Goal: Task Accomplishment & Management: Complete application form

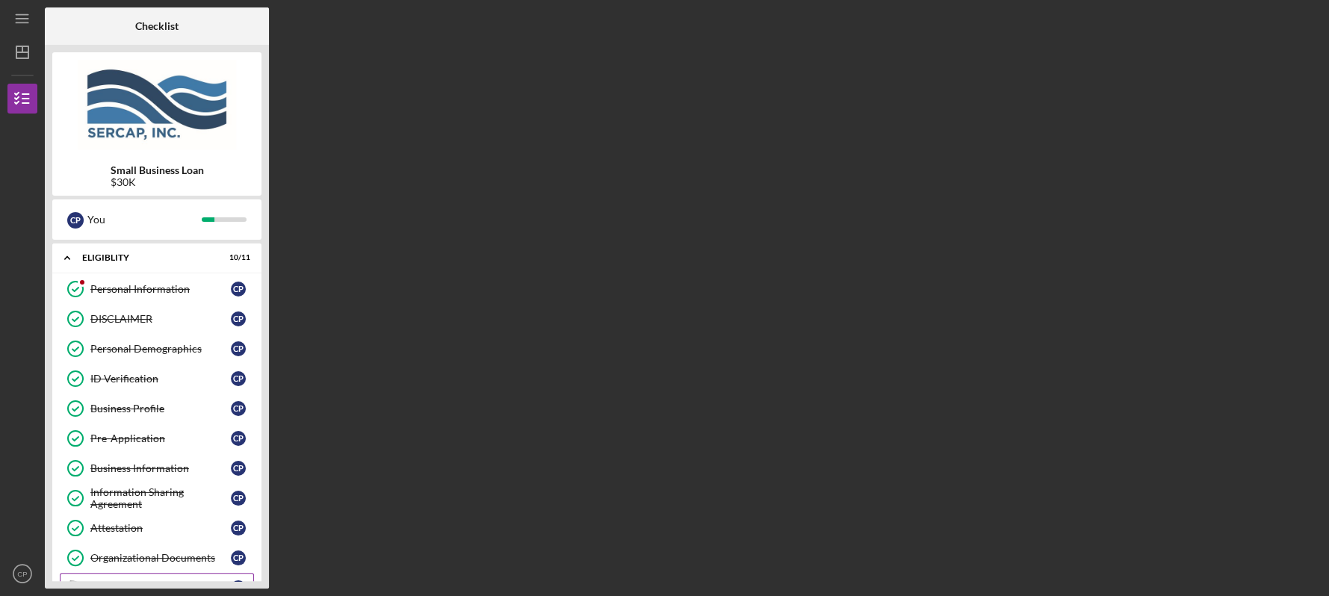
click at [164, 577] on link "Eligibility Phase Eligibility Phase C P" at bounding box center [157, 588] width 194 height 30
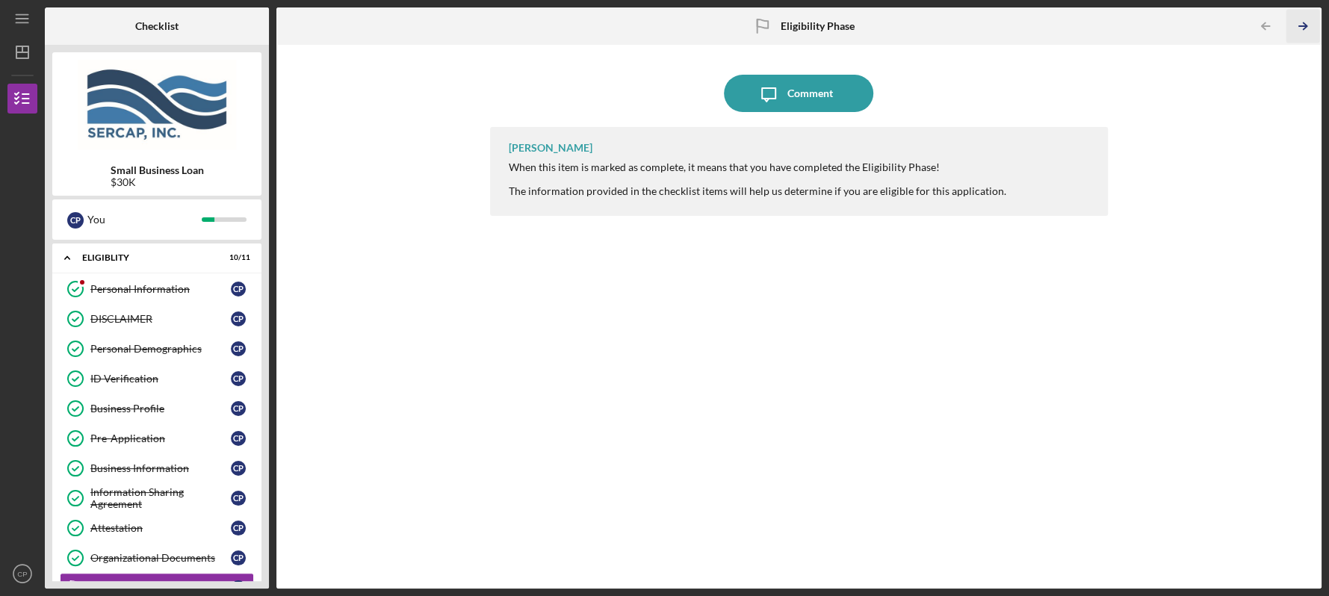
click at [1300, 22] on icon "Icon/Table Pagination Arrow" at bounding box center [1303, 27] width 34 height 34
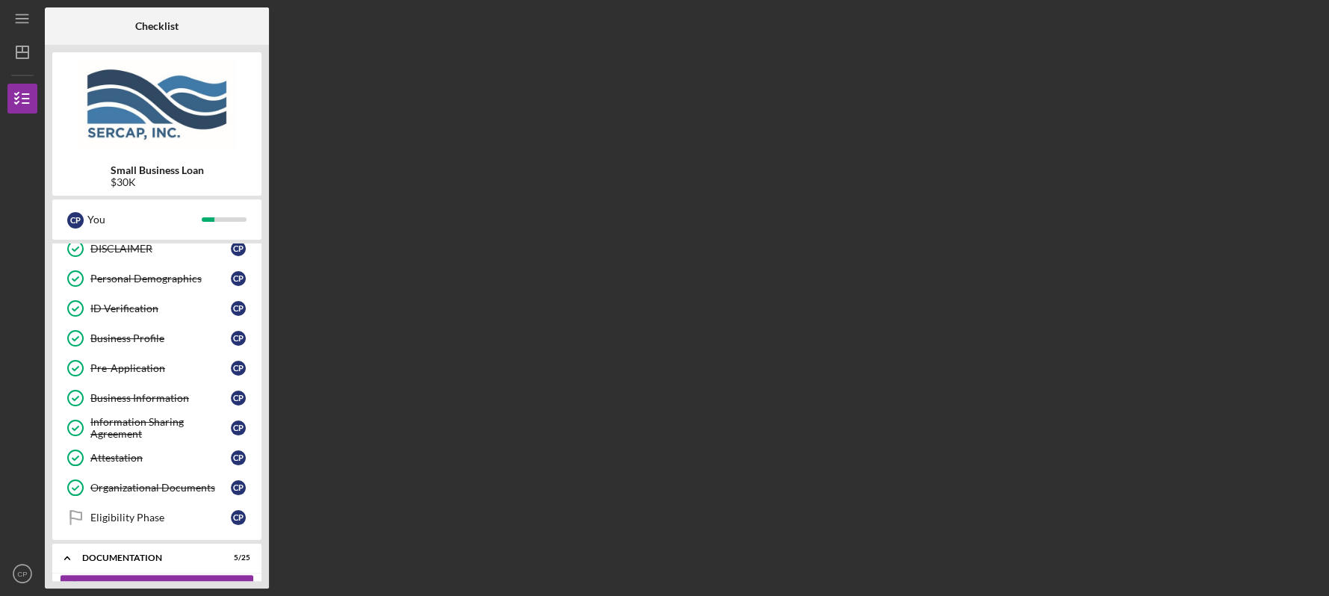
scroll to position [245, 0]
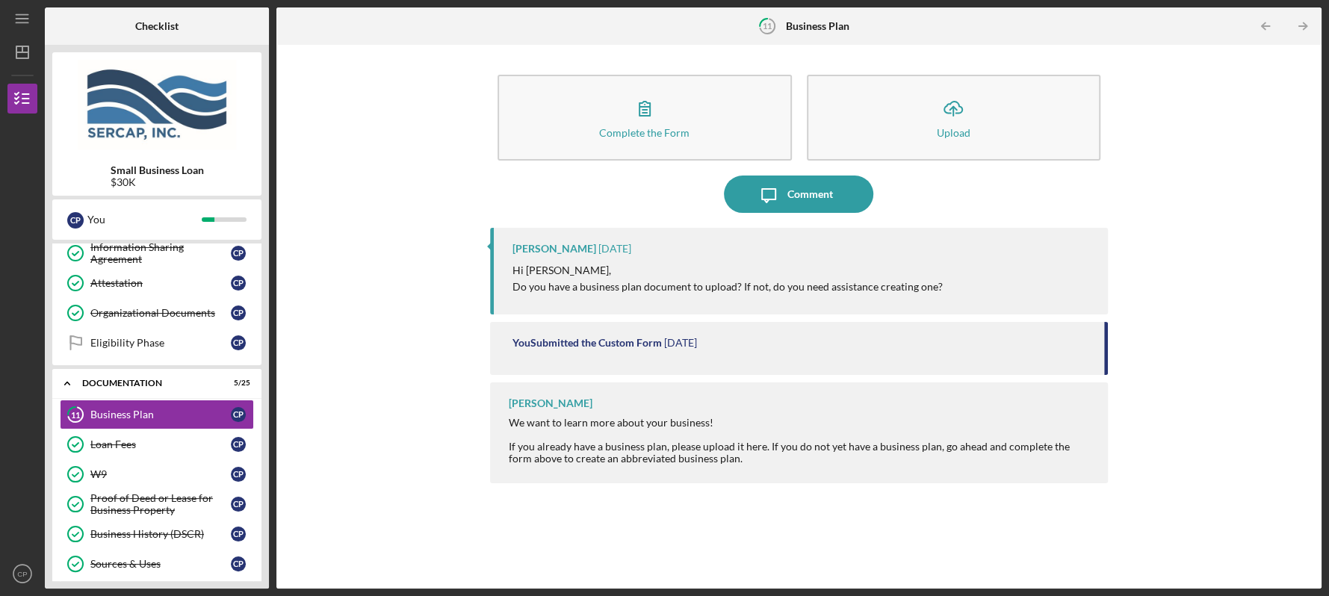
click at [949, 291] on div "Hi [PERSON_NAME], Do you have a business plan document to upload? If not, do yo…" at bounding box center [802, 279] width 580 height 34
click at [571, 261] on div "[PERSON_NAME] [DATE] Hi [PERSON_NAME], Do you have a business plan document to …" at bounding box center [799, 271] width 618 height 87
click at [1304, 28] on polyline "button" at bounding box center [1305, 26] width 4 height 7
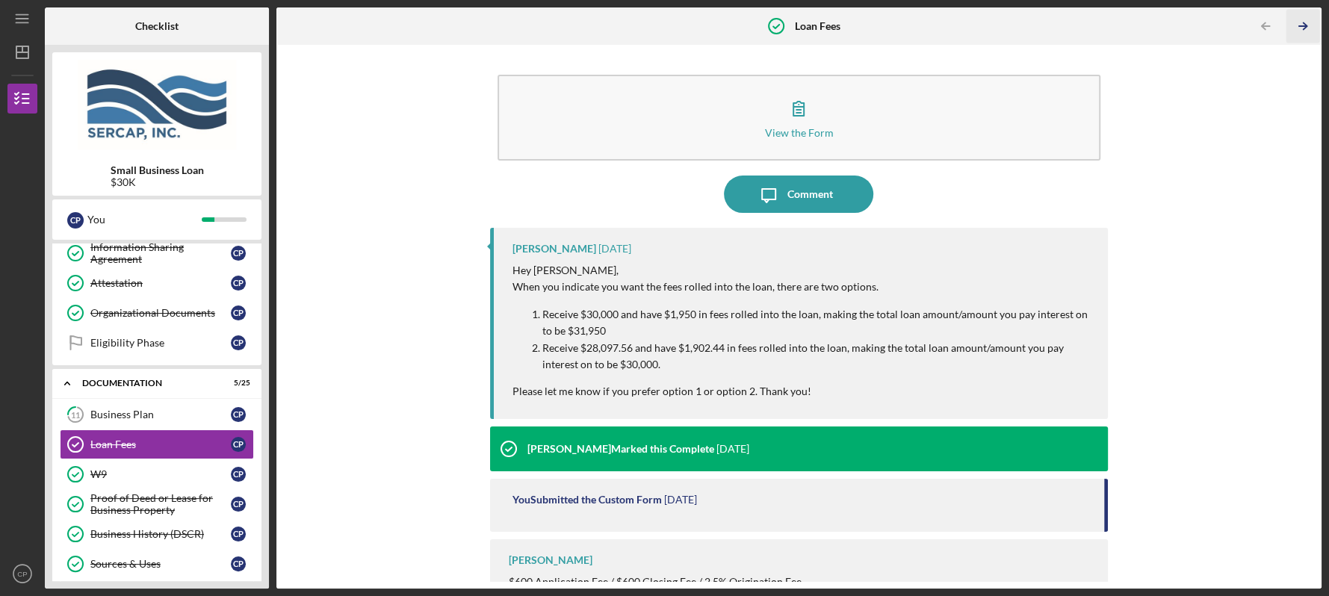
click at [1303, 23] on polyline "button" at bounding box center [1305, 26] width 4 height 7
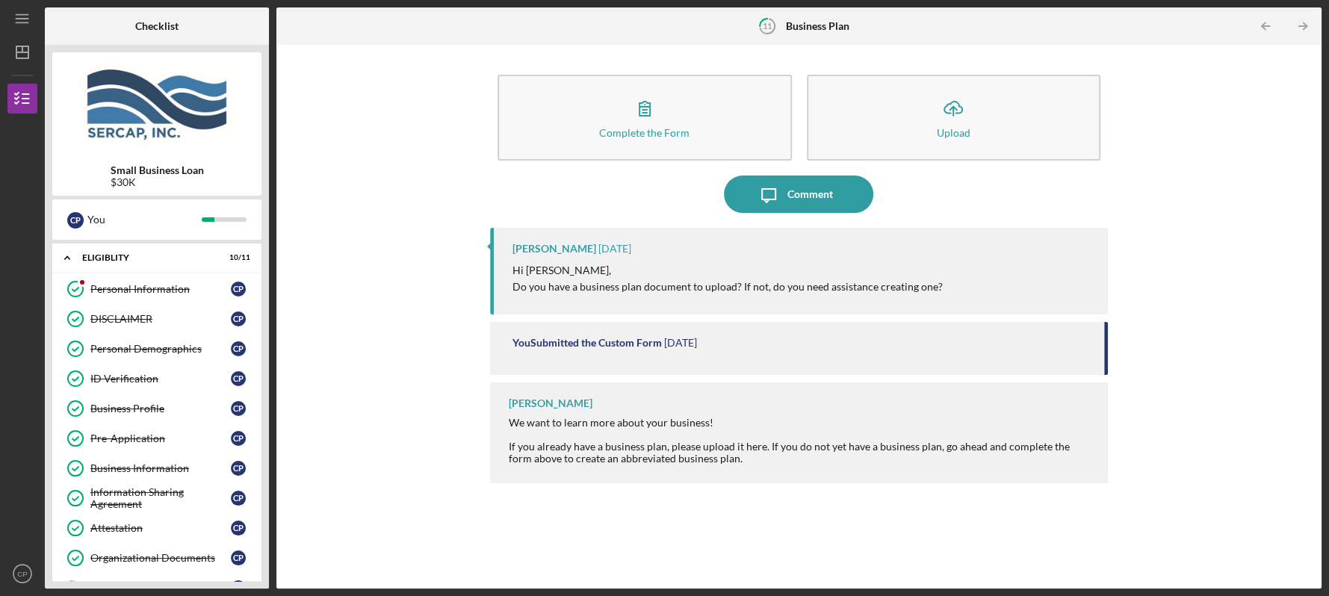
scroll to position [203, 0]
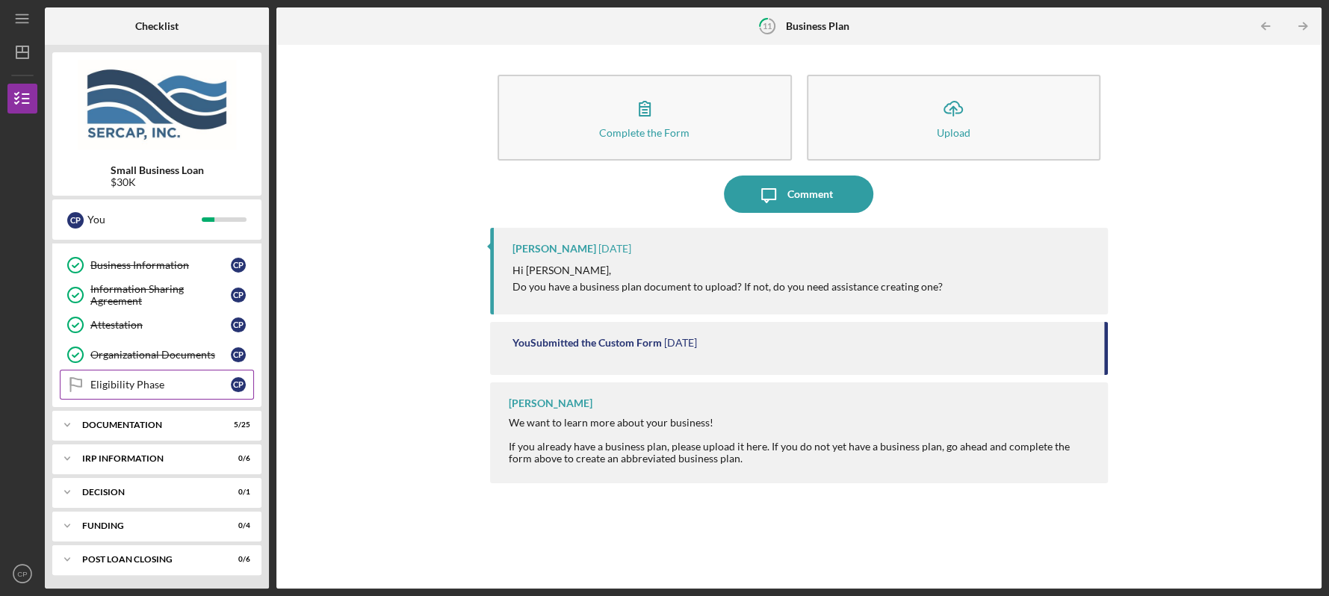
click at [167, 379] on div "Eligibility Phase" at bounding box center [160, 385] width 140 height 12
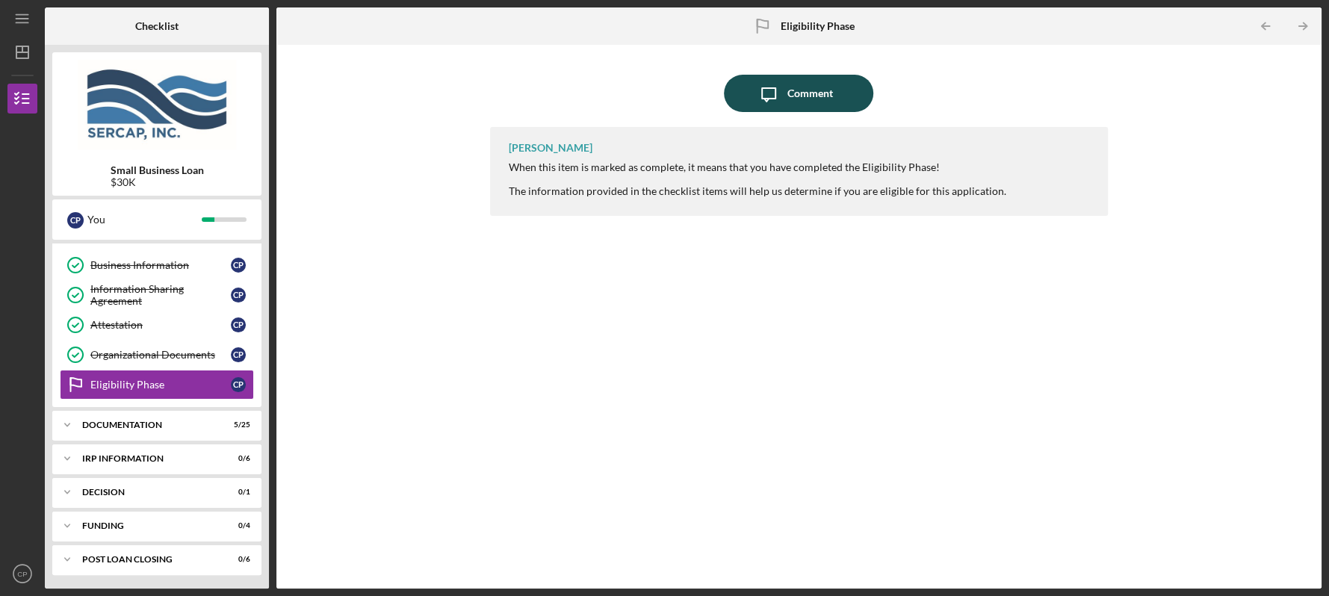
click at [796, 105] on div "Comment" at bounding box center [810, 93] width 46 height 37
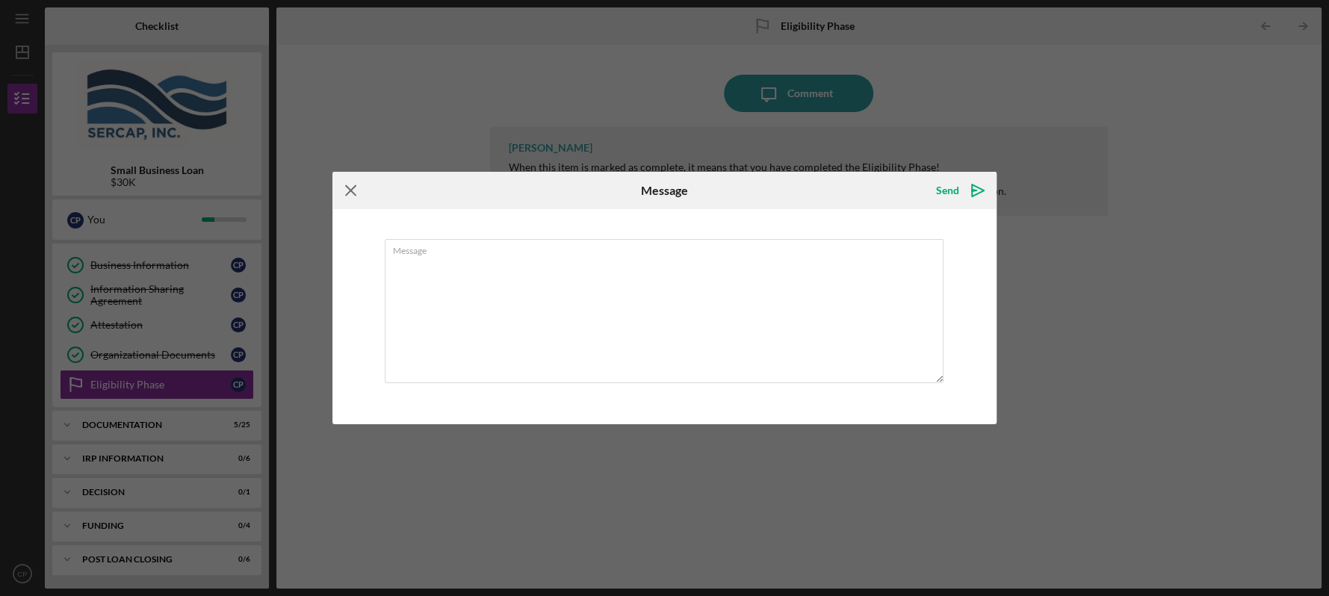
click at [347, 187] on icon "Icon/Menu Close" at bounding box center [350, 190] width 37 height 37
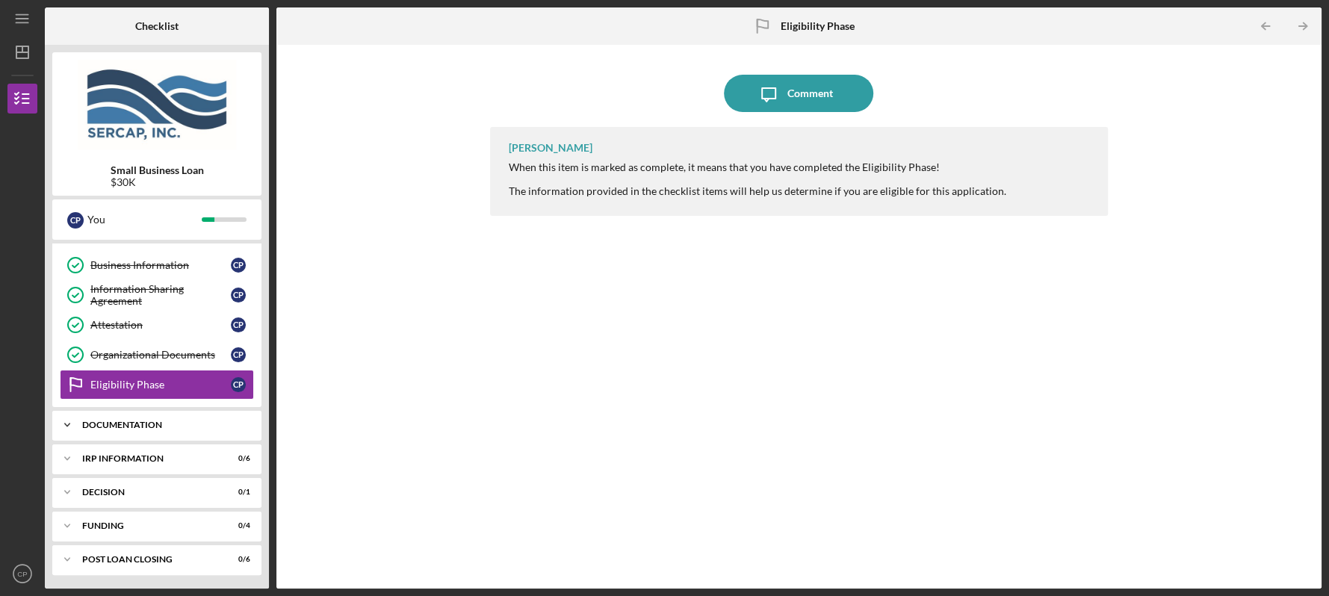
click at [109, 415] on div "Icon/Expander Documentation 5 / 25" at bounding box center [156, 425] width 209 height 30
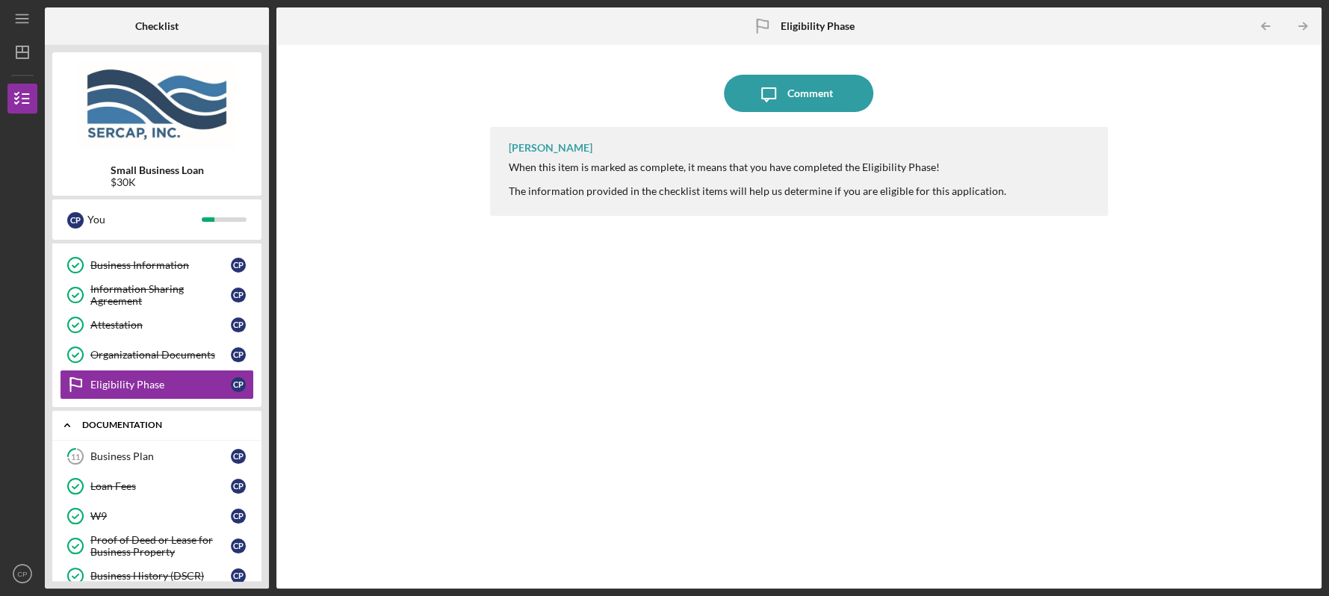
click at [123, 421] on div "Documentation" at bounding box center [162, 425] width 161 height 9
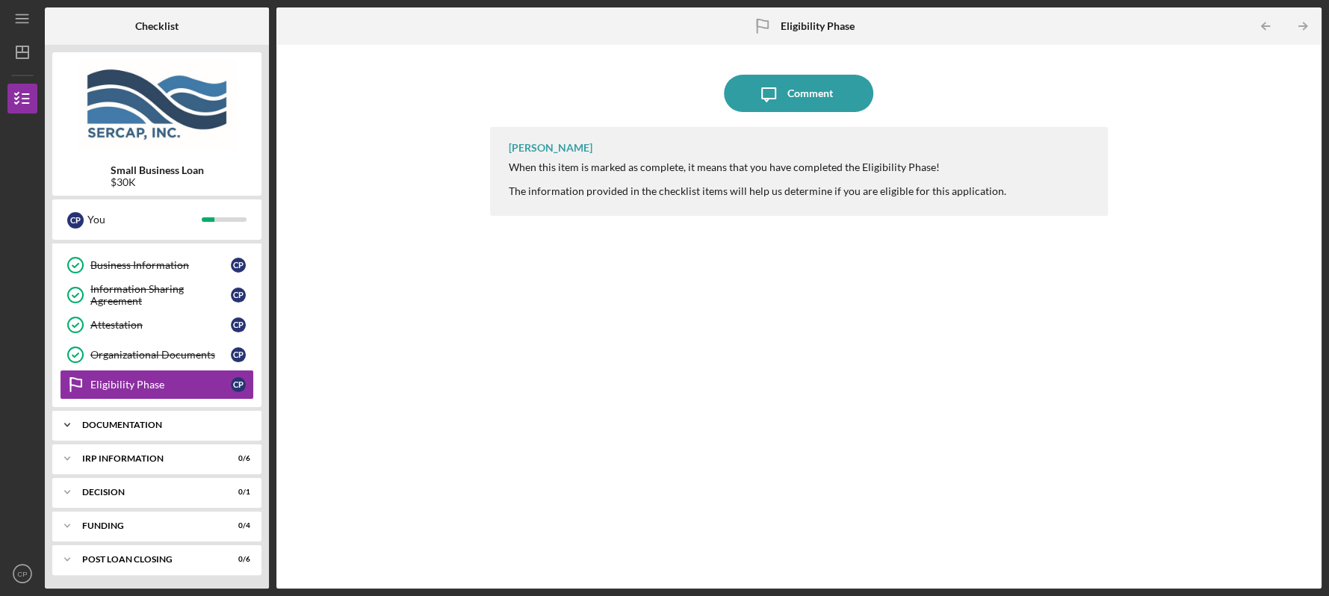
click at [123, 421] on div "Documentation" at bounding box center [162, 425] width 161 height 9
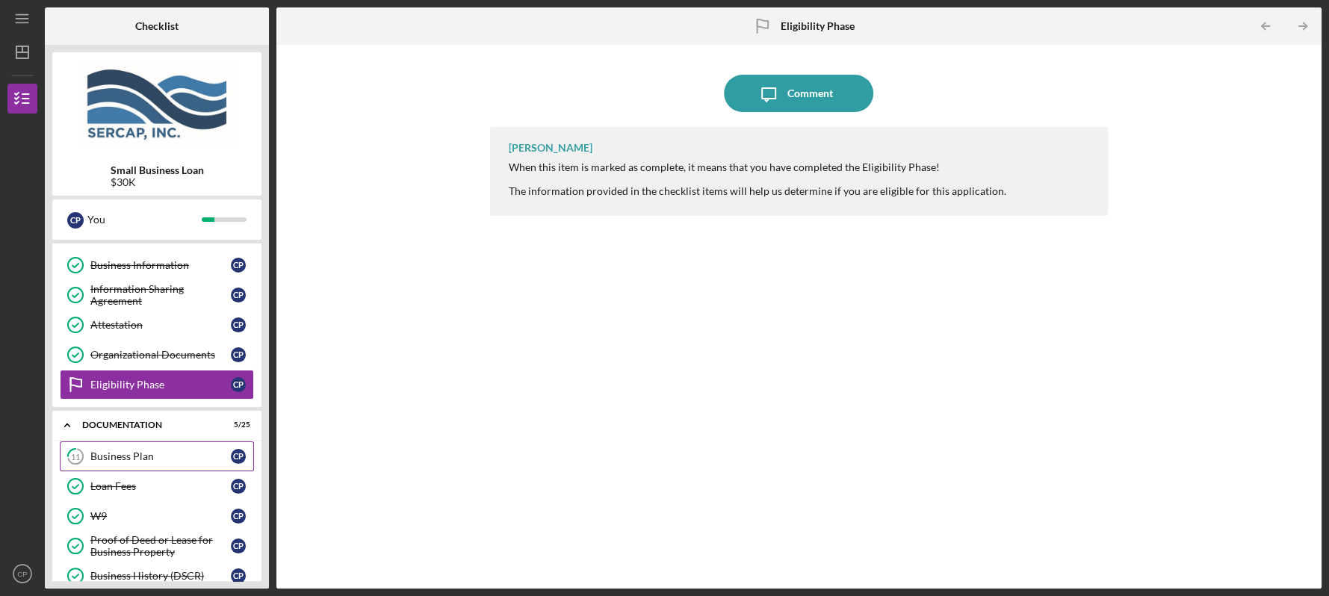
click at [125, 451] on div "Business Plan" at bounding box center [160, 456] width 140 height 12
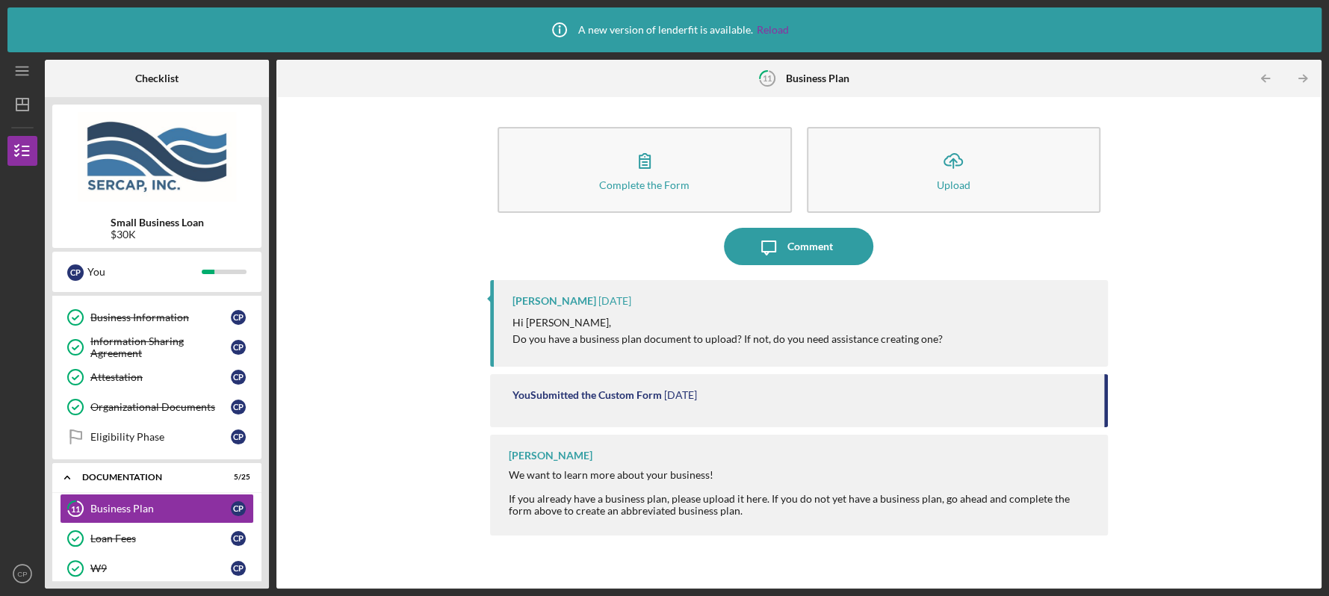
click at [264, 580] on div "Small Business Loan $30K C P You Icon/Expander Eligiblity 10 / 11 Personal Info…" at bounding box center [157, 343] width 224 height 492
click at [1297, 72] on icon "Icon/Table Pagination Arrow" at bounding box center [1303, 79] width 34 height 34
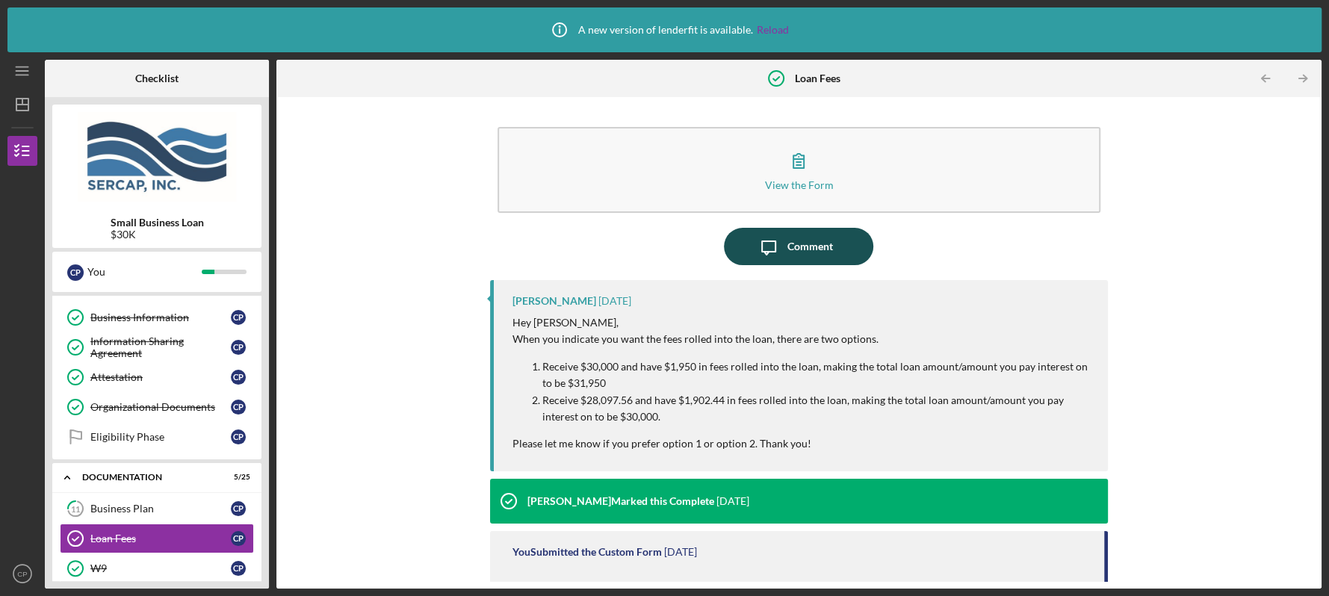
click at [804, 246] on div "Comment" at bounding box center [810, 246] width 46 height 37
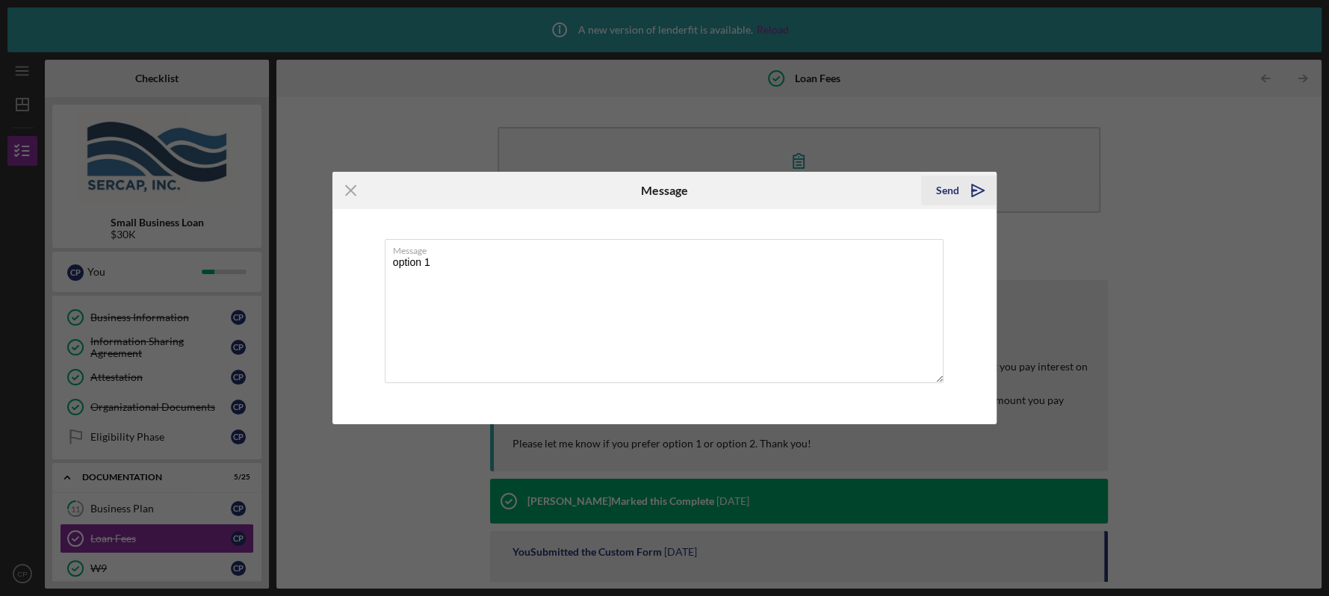
type textarea "option 1"
click at [956, 190] on div "Send" at bounding box center [947, 191] width 23 height 30
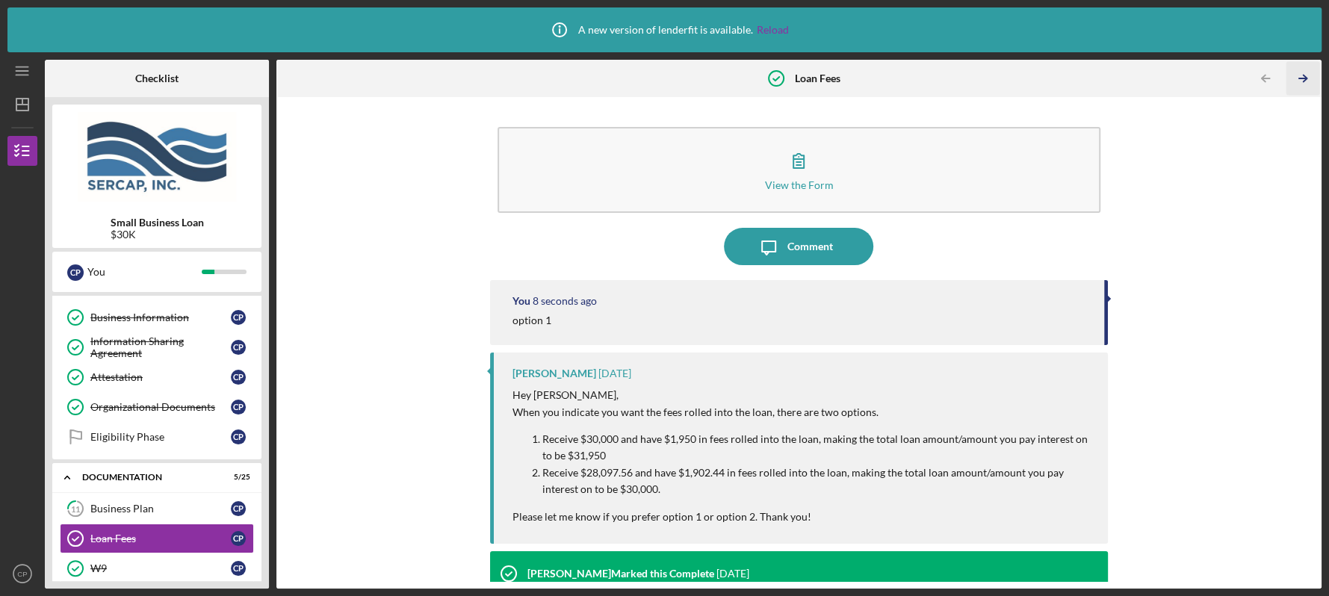
click at [1306, 76] on icon "Icon/Table Pagination Arrow" at bounding box center [1303, 79] width 34 height 34
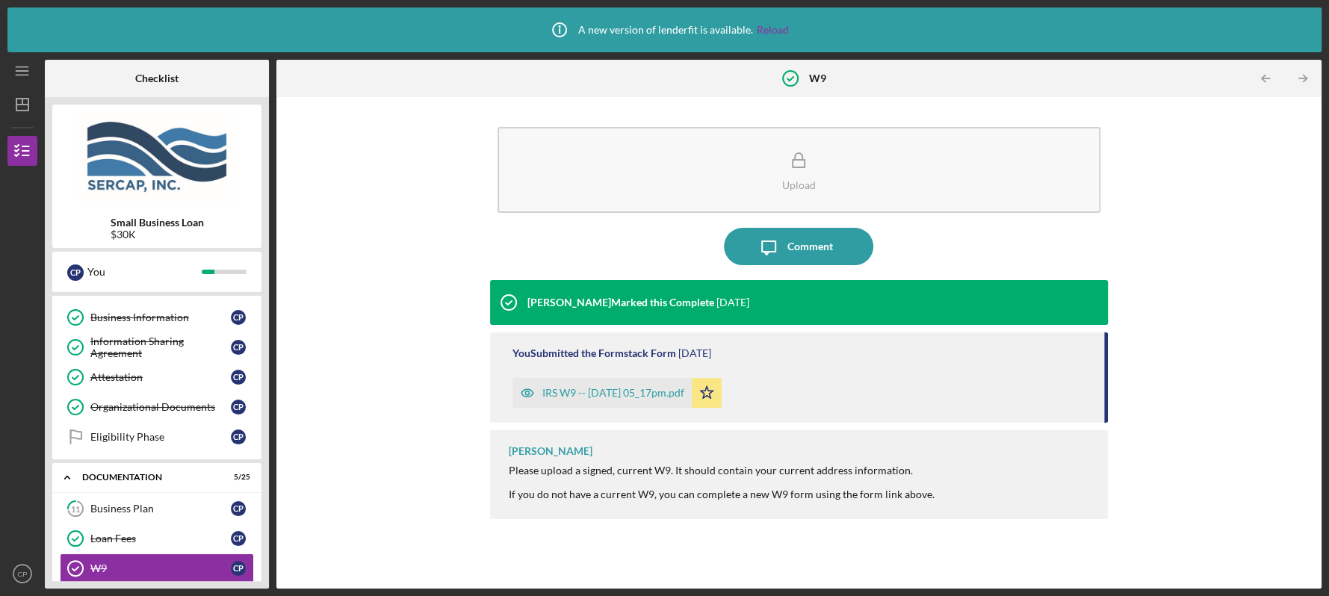
click at [614, 392] on div "IRS W9 -- [DATE] 05_17pm.pdf" at bounding box center [613, 393] width 142 height 12
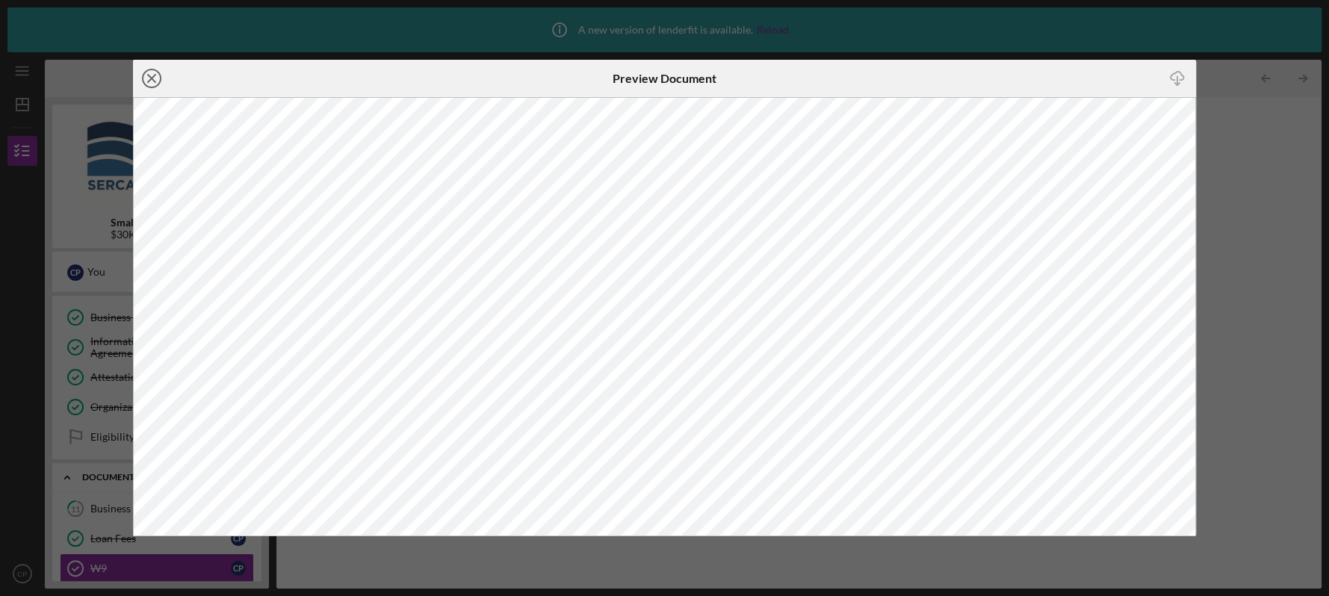
click at [147, 77] on icon "Icon/Close" at bounding box center [151, 78] width 37 height 37
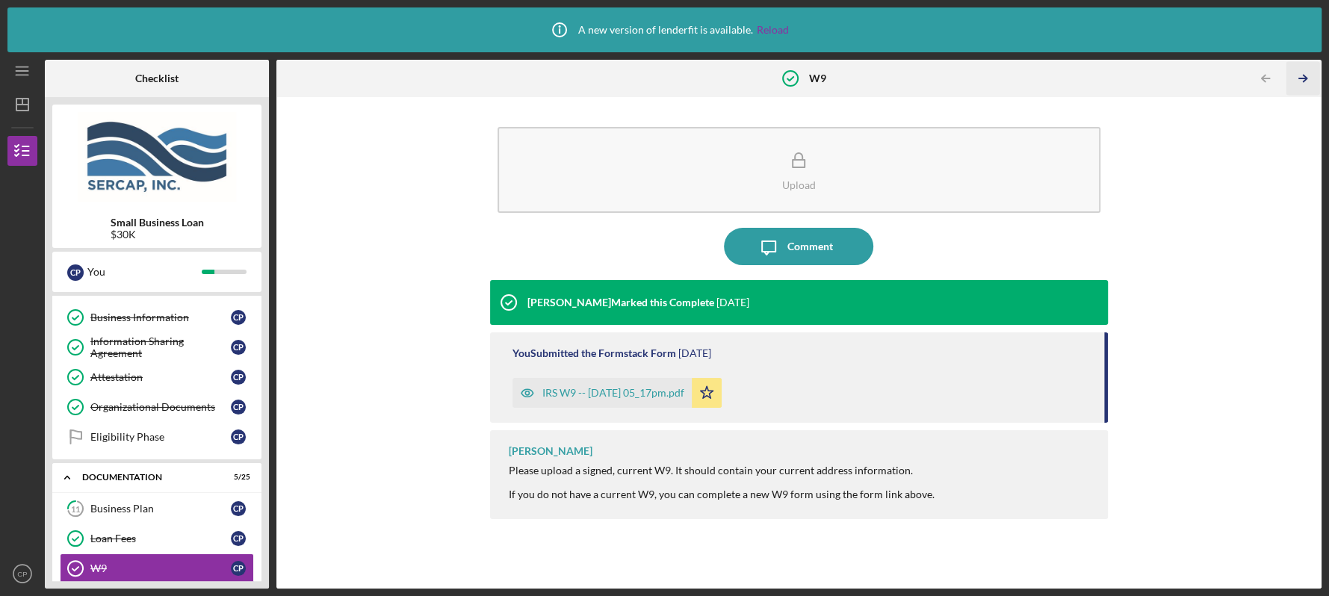
click at [1303, 82] on icon "Icon/Table Pagination Arrow" at bounding box center [1303, 79] width 34 height 34
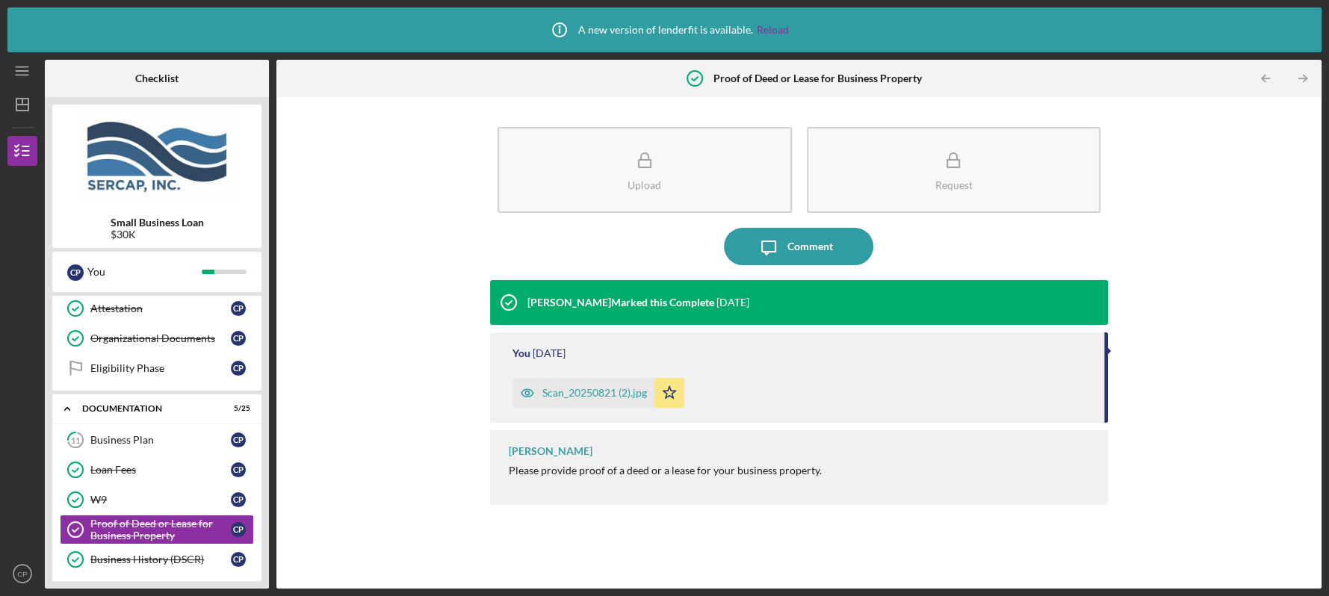
scroll to position [361, 0]
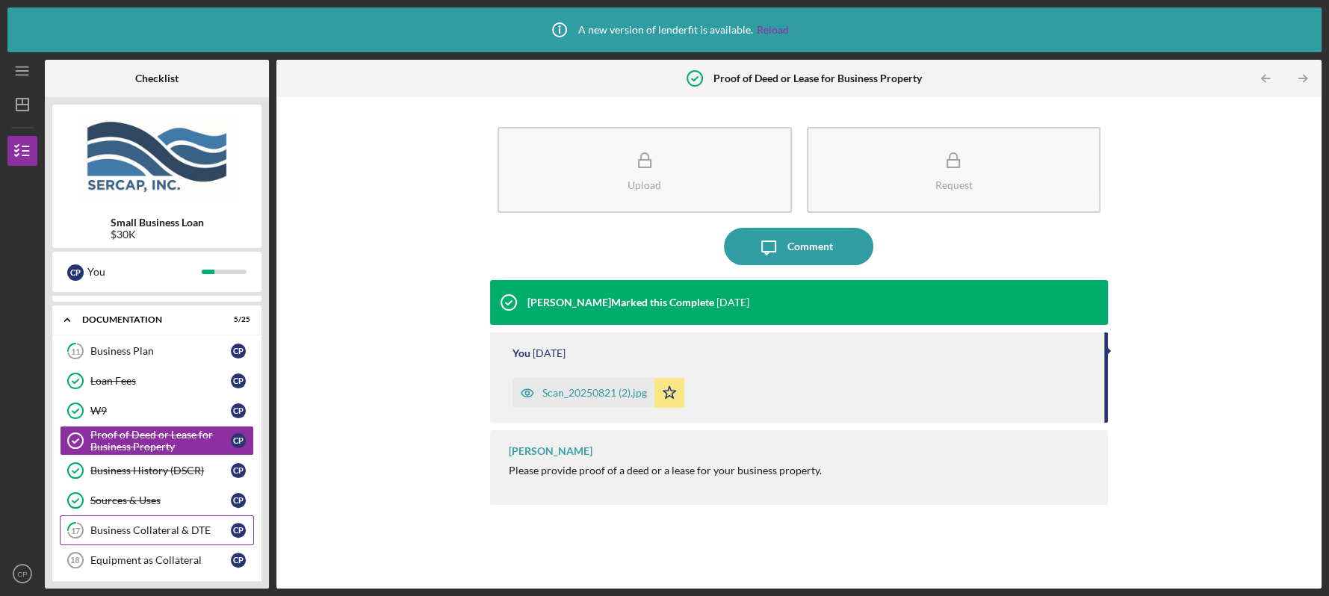
click at [164, 525] on div "Business Collateral & DTE" at bounding box center [160, 530] width 140 height 12
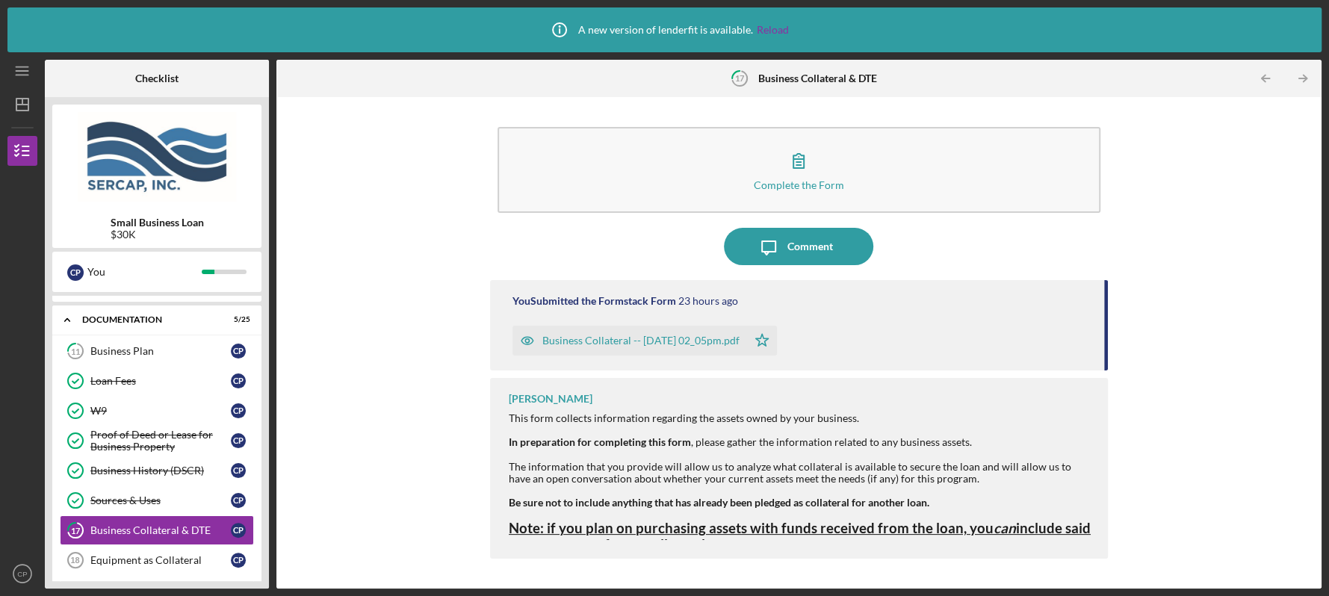
click at [666, 341] on div "Business Collateral -- 2025-09-08 02_05pm.pdf" at bounding box center [640, 341] width 197 height 12
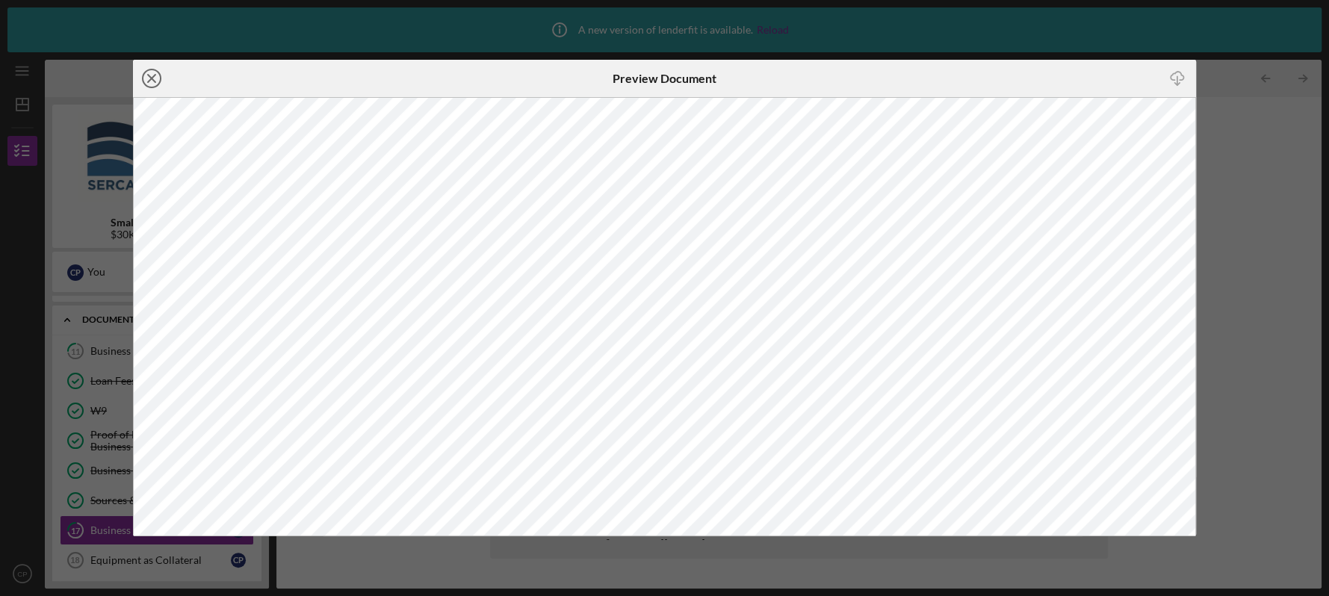
click at [151, 73] on icon "Icon/Close" at bounding box center [151, 78] width 37 height 37
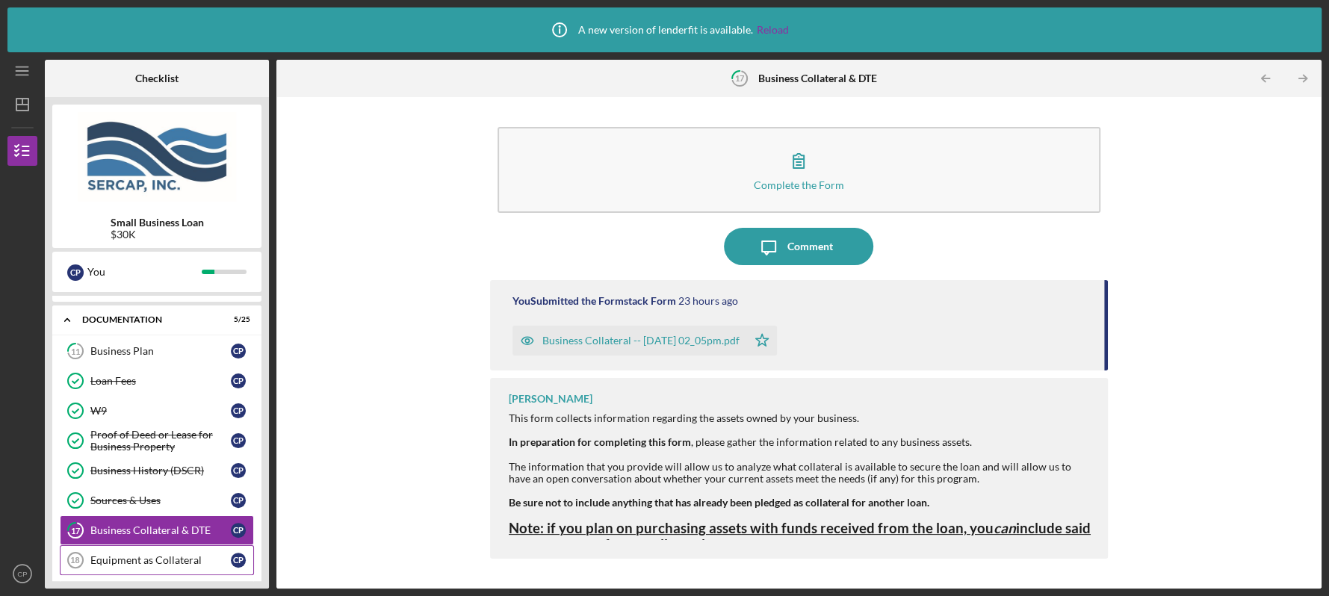
click at [188, 554] on div "Equipment as Collateral" at bounding box center [160, 560] width 140 height 12
